Goal: Use online tool/utility: Utilize a website feature to perform a specific function

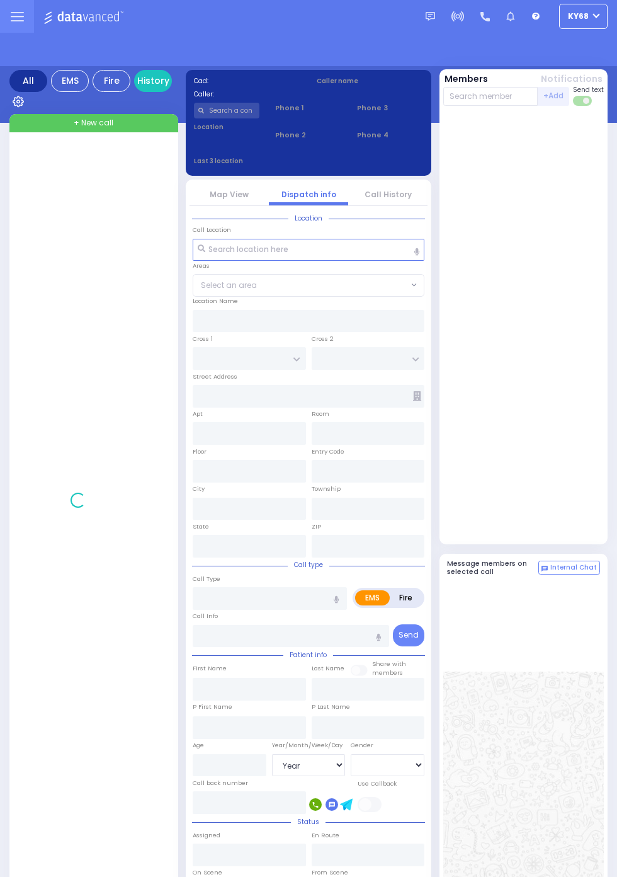
select select "Year"
select select "[DEMOGRAPHIC_DATA]"
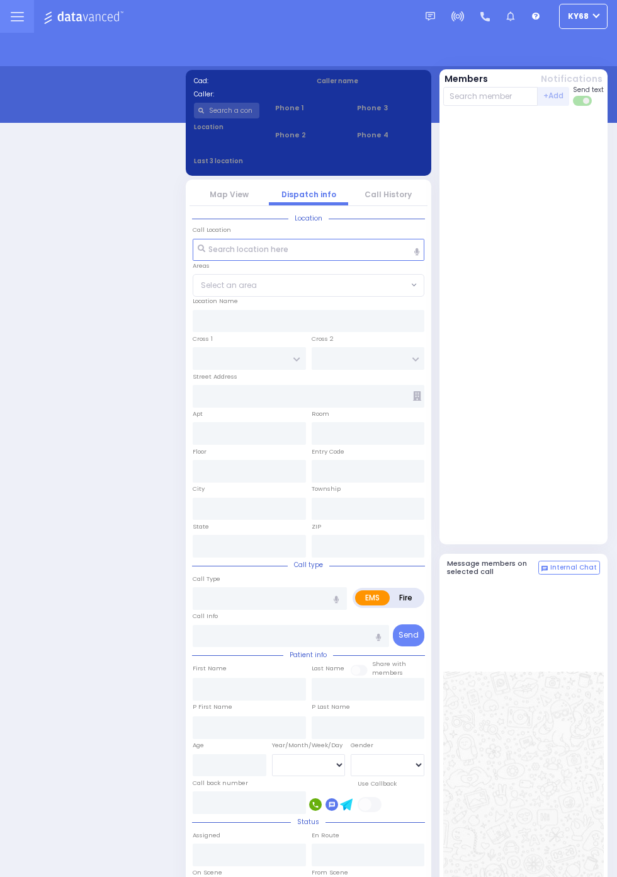
select select "12"
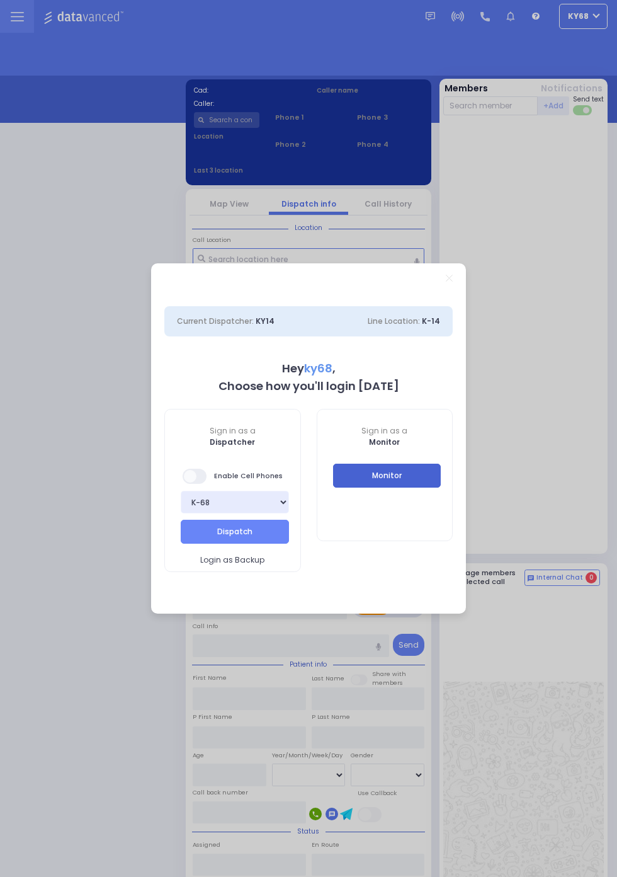
click at [442, 488] on button "Monitor" at bounding box center [387, 476] width 108 height 24
